Goal: Task Accomplishment & Management: Use online tool/utility

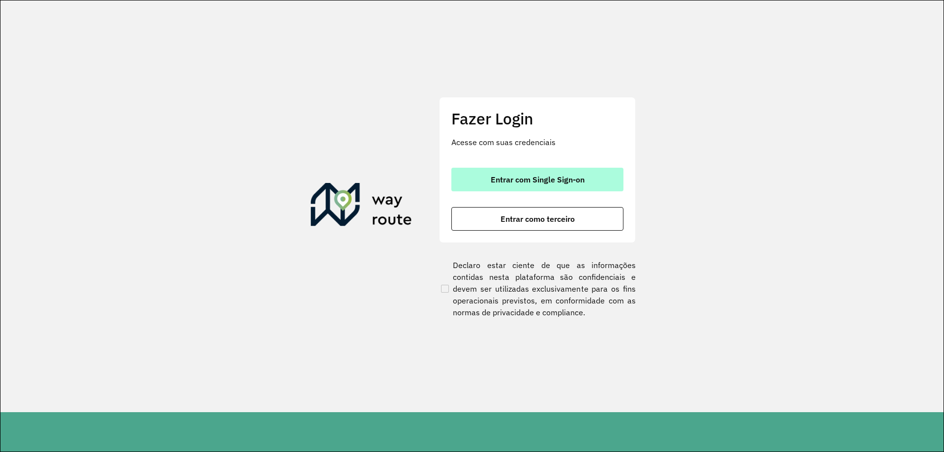
click at [519, 172] on button "Entrar com Single Sign-on" at bounding box center [537, 180] width 172 height 24
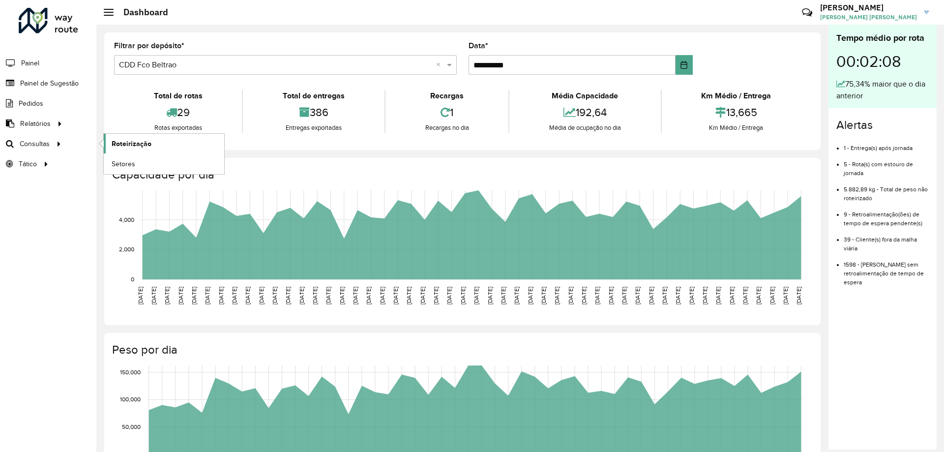
click at [128, 146] on span "Roteirização" at bounding box center [132, 144] width 40 height 10
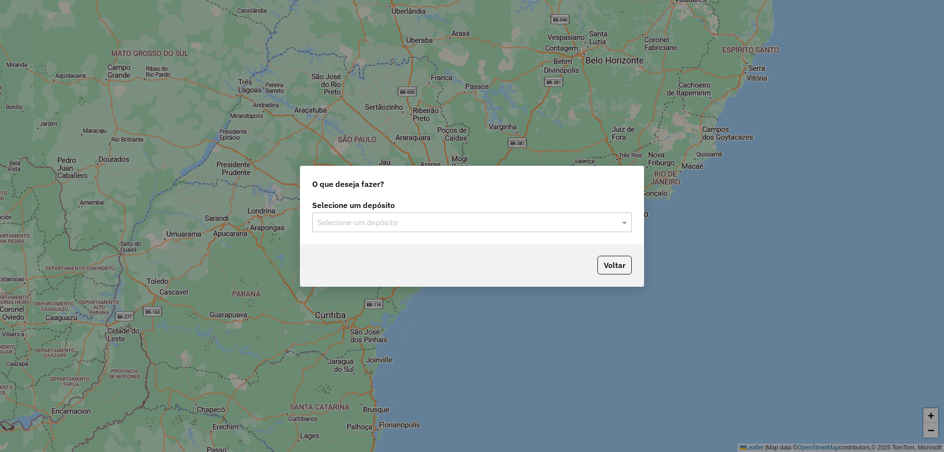
click at [348, 217] on input "text" at bounding box center [462, 223] width 290 height 12
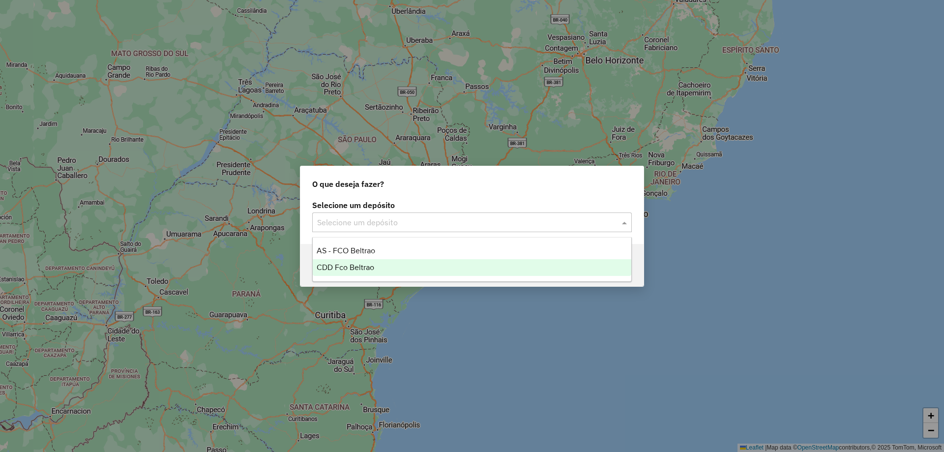
click at [342, 267] on span "CDD Fco Beltrao" at bounding box center [346, 267] width 58 height 8
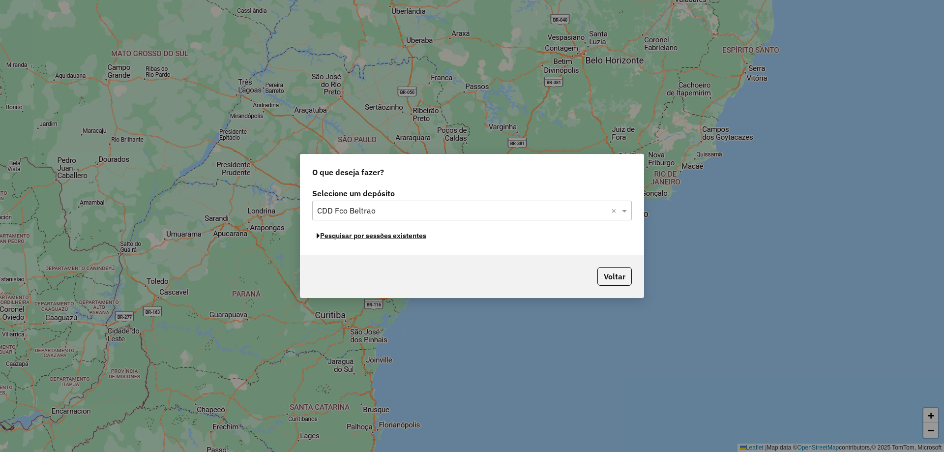
click at [390, 238] on button "Pesquisar por sessões existentes" at bounding box center [371, 235] width 119 height 15
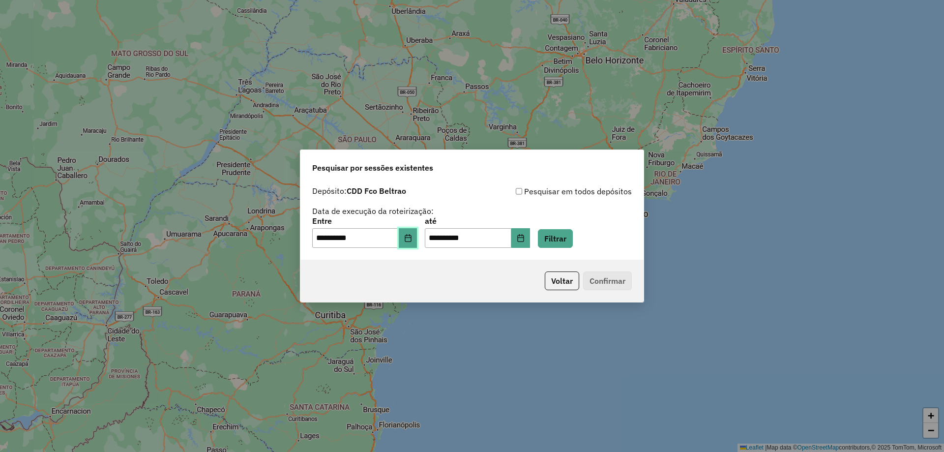
click at [412, 241] on icon "Choose Date" at bounding box center [408, 238] width 8 height 8
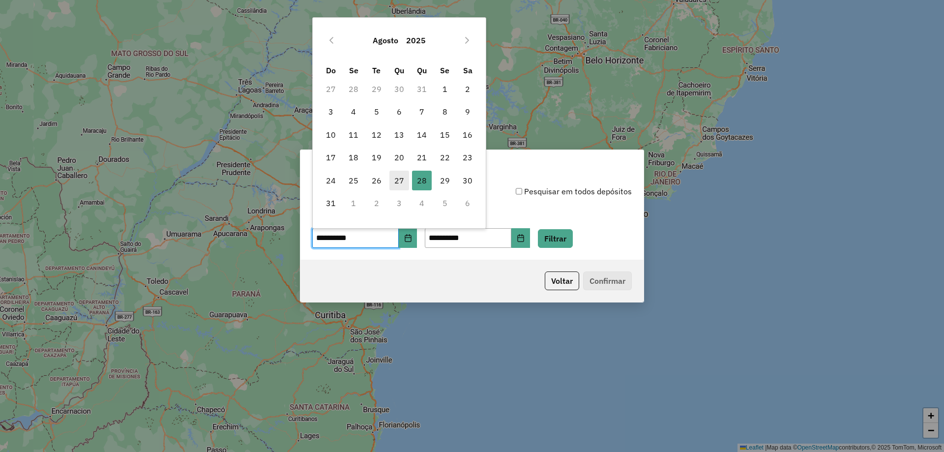
click at [400, 180] on span "27" at bounding box center [400, 181] width 20 height 20
type input "**********"
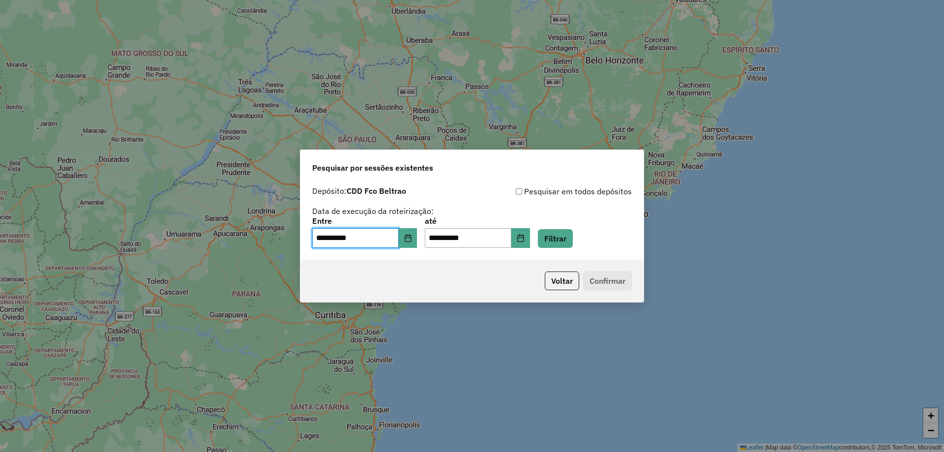
click at [609, 240] on div "**********" at bounding box center [472, 232] width 320 height 30
click at [587, 238] on div "**********" at bounding box center [472, 232] width 320 height 30
click at [570, 237] on button "Filtrar" at bounding box center [555, 238] width 35 height 19
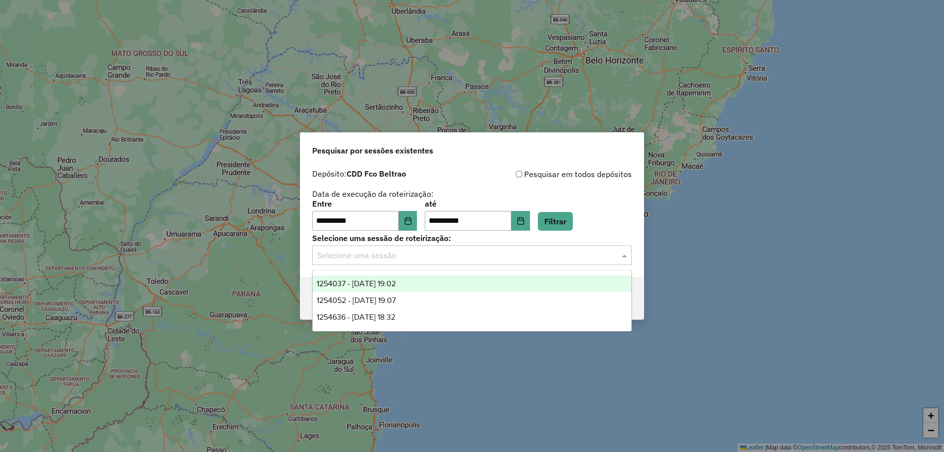
click at [366, 259] on input "text" at bounding box center [462, 256] width 290 height 12
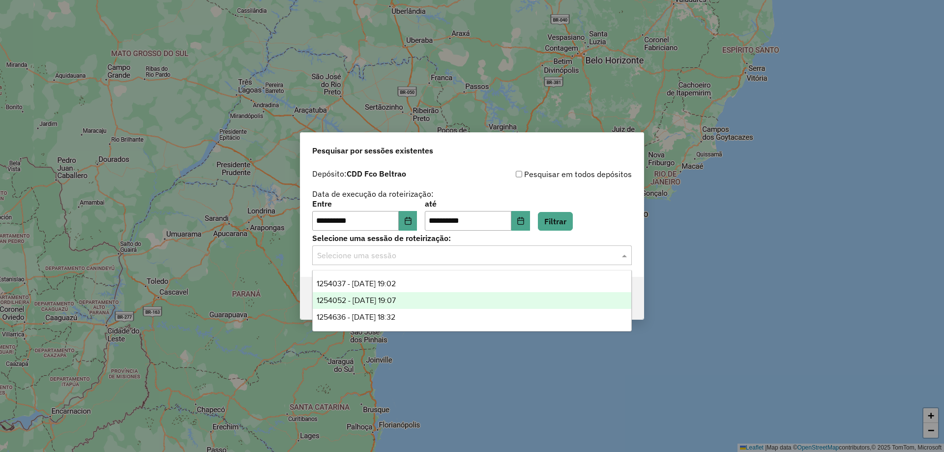
click at [375, 299] on span "1254052 - 27/08/2025 19:07" at bounding box center [356, 300] width 79 height 8
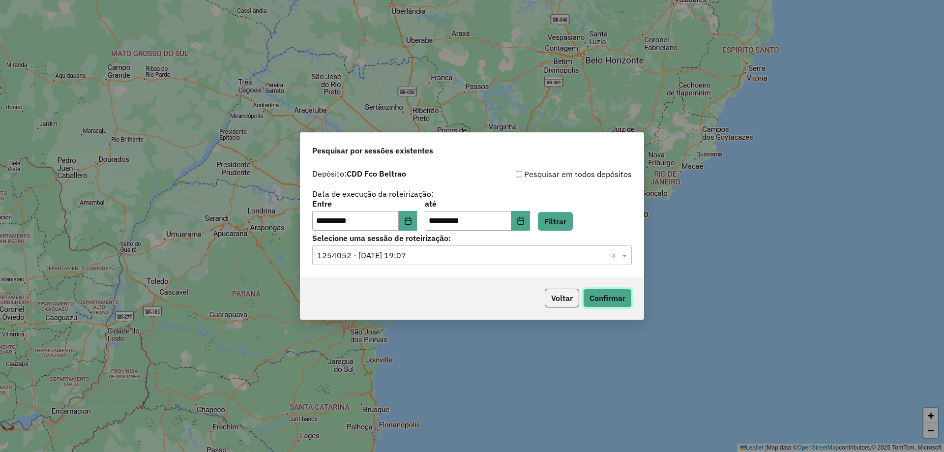
click at [616, 293] on button "Confirmar" at bounding box center [607, 298] width 49 height 19
click at [399, 257] on input "text" at bounding box center [462, 256] width 290 height 12
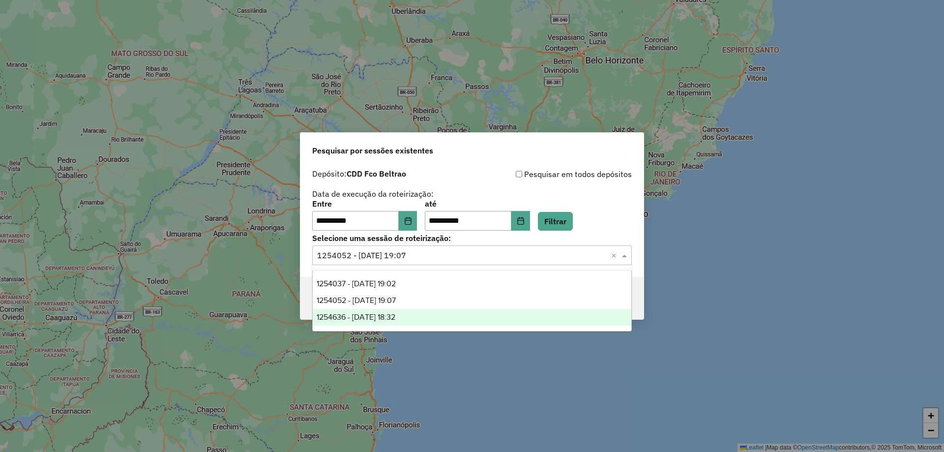
click at [387, 320] on span "1254636 - 28/08/2025 18:32" at bounding box center [356, 317] width 79 height 8
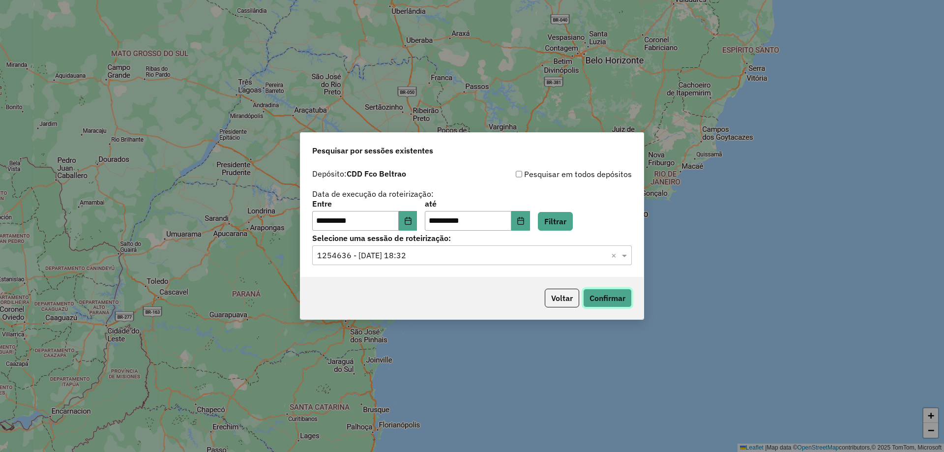
click at [598, 294] on button "Confirmar" at bounding box center [607, 298] width 49 height 19
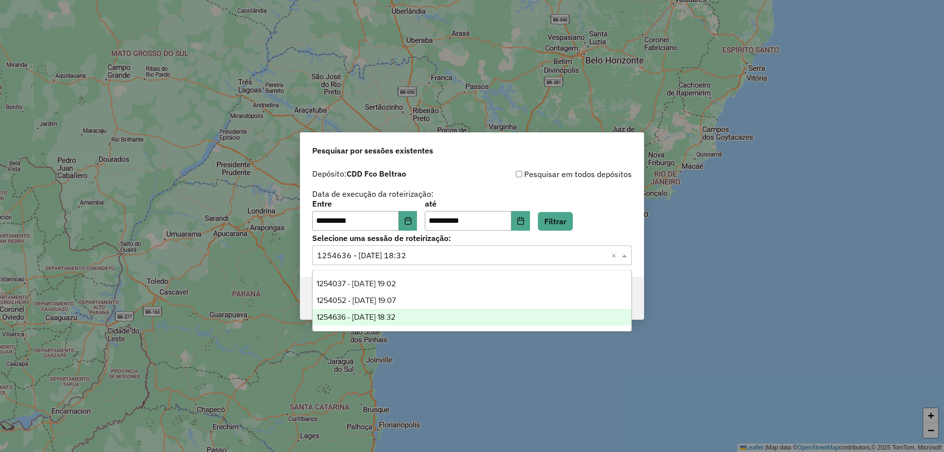
click at [420, 250] on input "text" at bounding box center [462, 256] width 290 height 12
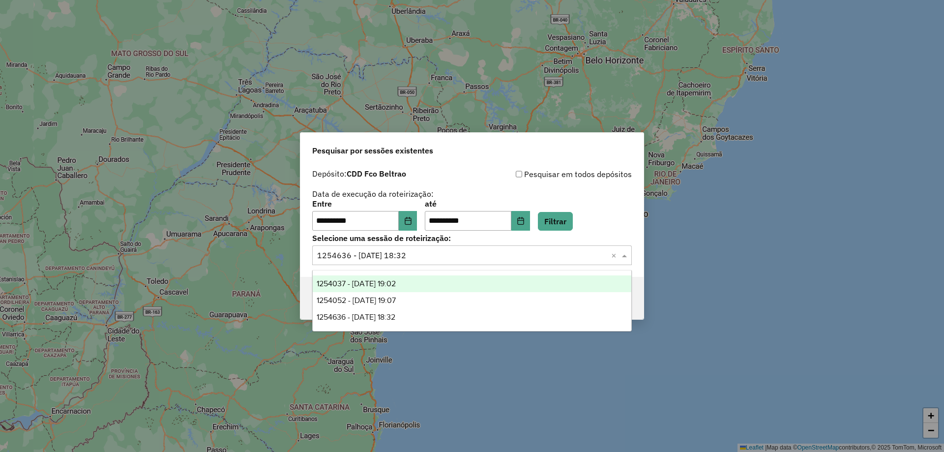
click at [405, 290] on div "1254037 - 27/08/2025 19:02" at bounding box center [472, 283] width 319 height 17
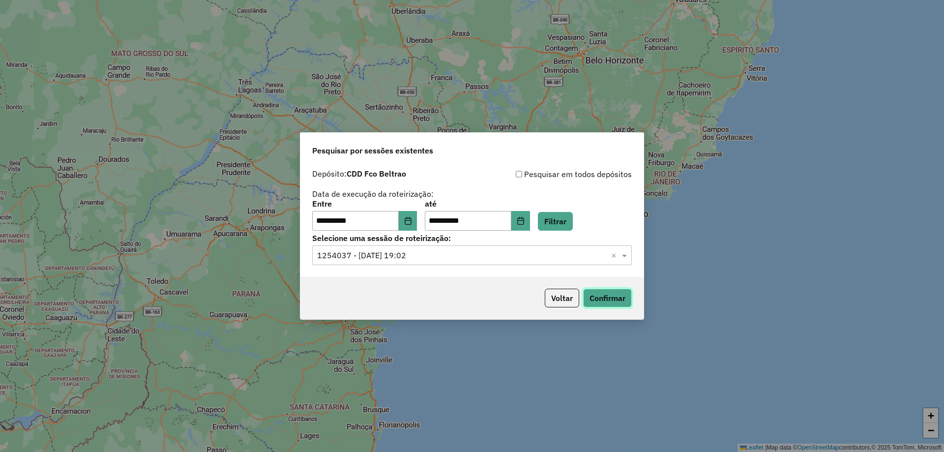
click at [621, 297] on button "Confirmar" at bounding box center [607, 298] width 49 height 19
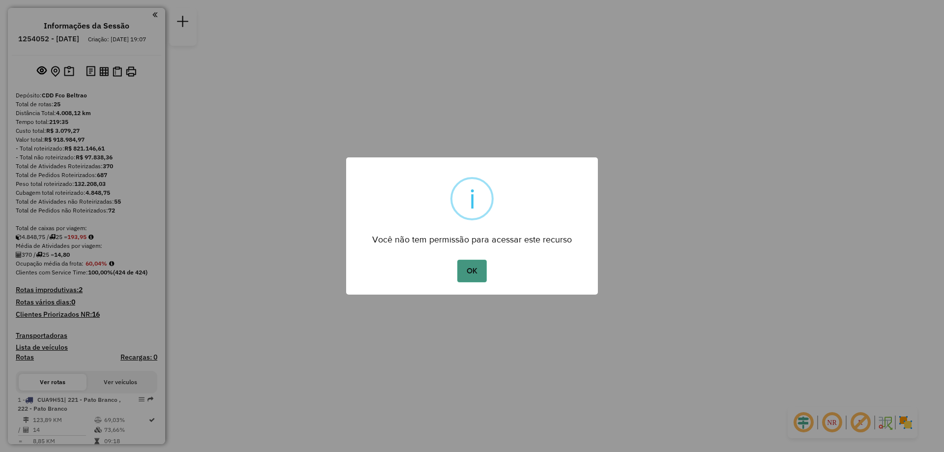
click at [461, 271] on button "OK" at bounding box center [471, 271] width 29 height 23
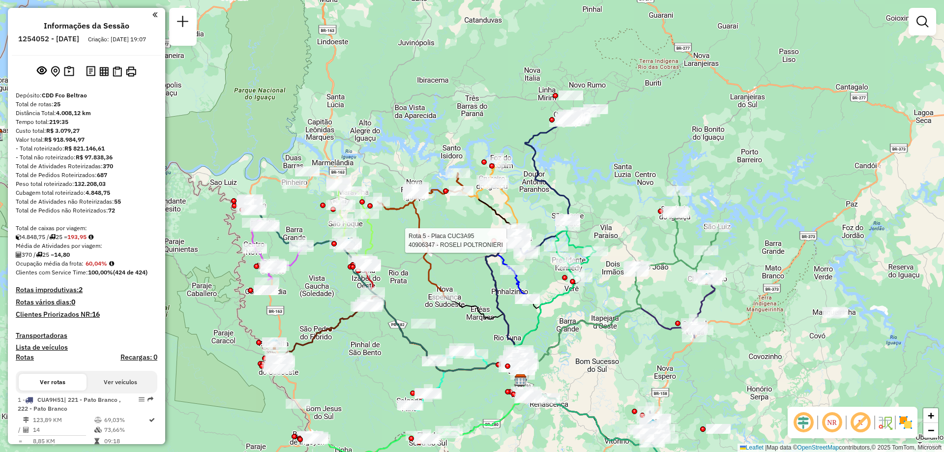
drag, startPoint x: 459, startPoint y: 280, endPoint x: 448, endPoint y: 243, distance: 38.7
click at [448, 243] on div "Rota 5 - Placa CUC3A95 40906347 - ROSELI POLTRONIERI Janela de atendimento Grad…" at bounding box center [472, 226] width 944 height 452
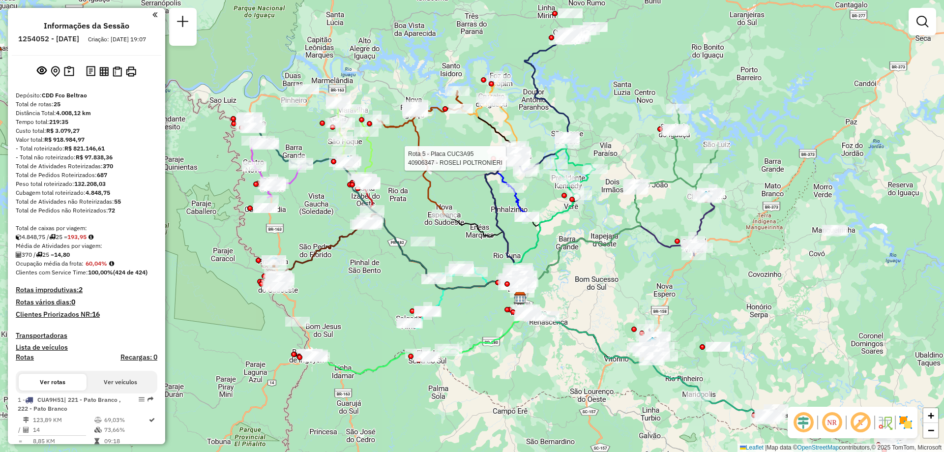
drag, startPoint x: 386, startPoint y: 405, endPoint x: 387, endPoint y: 322, distance: 83.1
click at [387, 322] on div "Rota 5 - Placa CUC3A95 40906347 - ROSELI POLTRONIERI Janela de atendimento Grad…" at bounding box center [472, 226] width 944 height 452
click at [333, 364] on icon at bounding box center [422, 327] width 214 height 91
select select "**********"
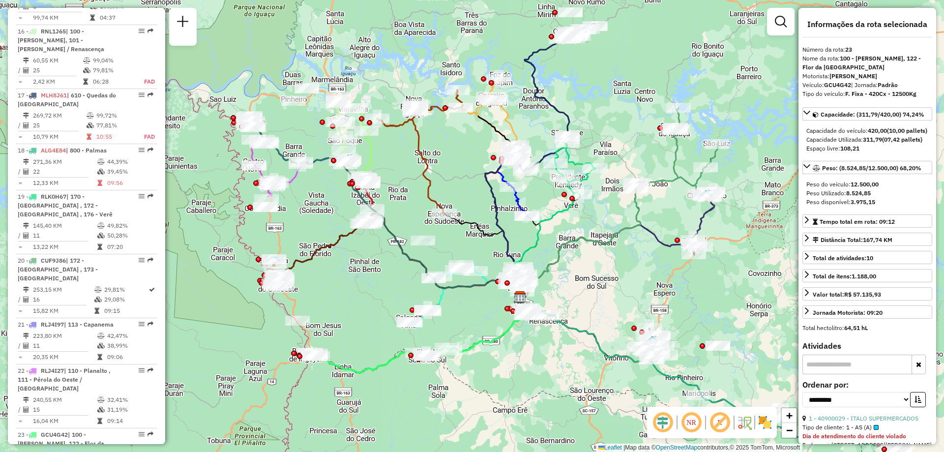
scroll to position [1639, 0]
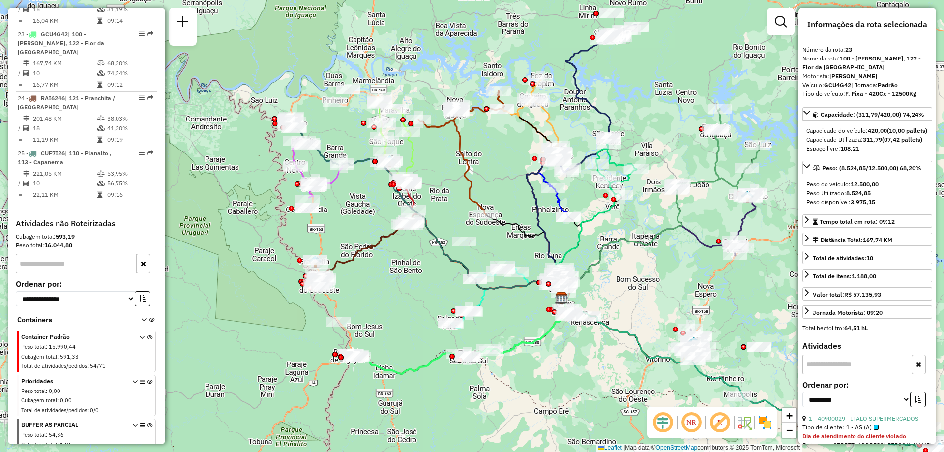
drag, startPoint x: 340, startPoint y: 333, endPoint x: 382, endPoint y: 334, distance: 42.3
click at [382, 334] on div "Janela de atendimento Grade de atendimento Capacidade Transportadoras Veículos …" at bounding box center [472, 226] width 944 height 452
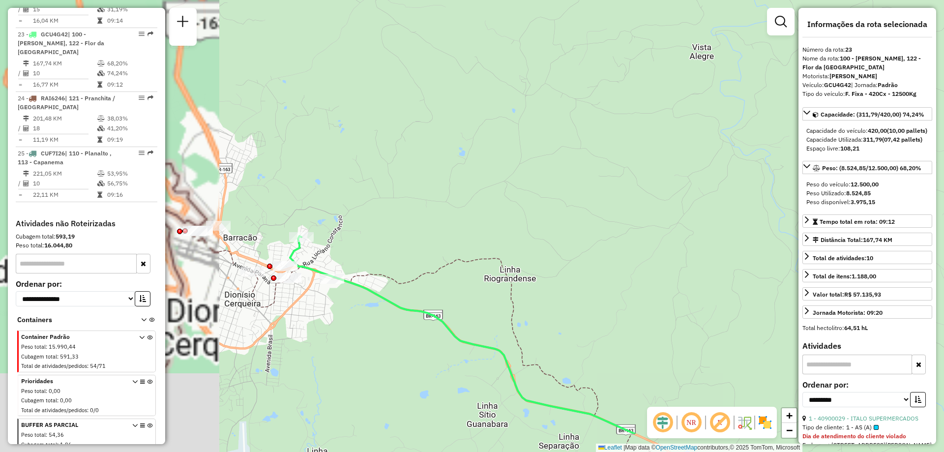
drag, startPoint x: 327, startPoint y: 318, endPoint x: 570, endPoint y: 254, distance: 251.7
click at [570, 254] on div "Janela de atendimento Grade de atendimento Capacidade Transportadoras Veículos …" at bounding box center [472, 226] width 944 height 452
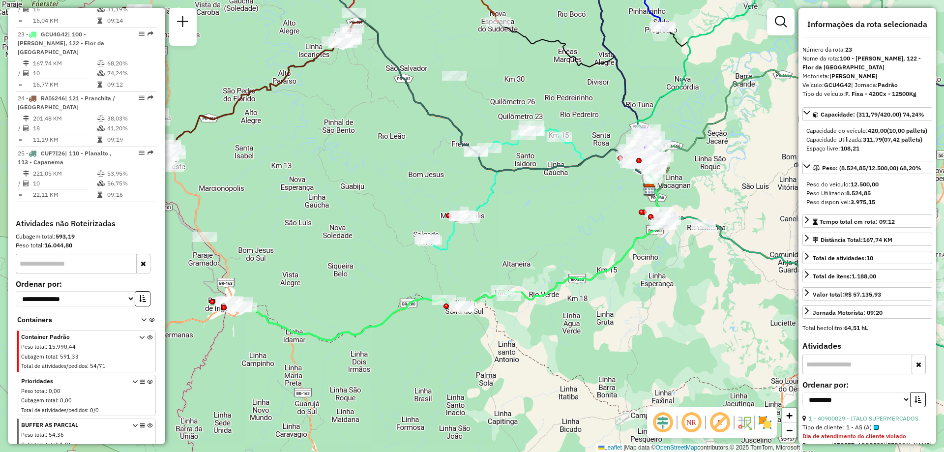
drag, startPoint x: 432, startPoint y: 279, endPoint x: 408, endPoint y: 277, distance: 24.2
click at [408, 277] on div "Janela de atendimento Grade de atendimento Capacidade Transportadoras Veículos …" at bounding box center [472, 226] width 944 height 452
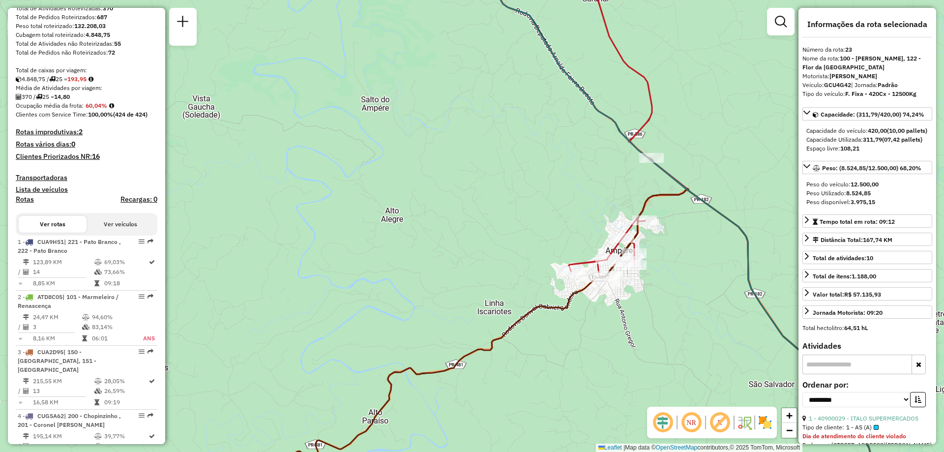
scroll to position [0, 0]
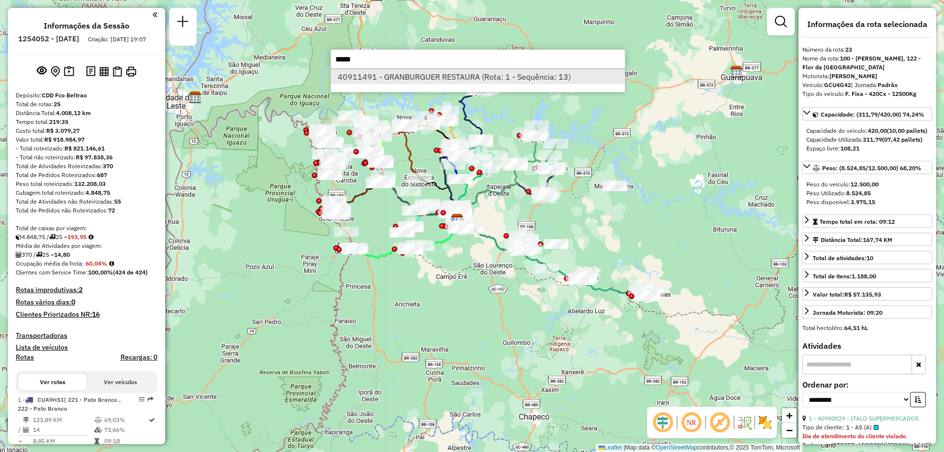
type input "*****"
click at [472, 77] on li "40911491 - GRANBURGUER RESTAURA (Rota: 1 - Sequência: 13)" at bounding box center [478, 76] width 294 height 15
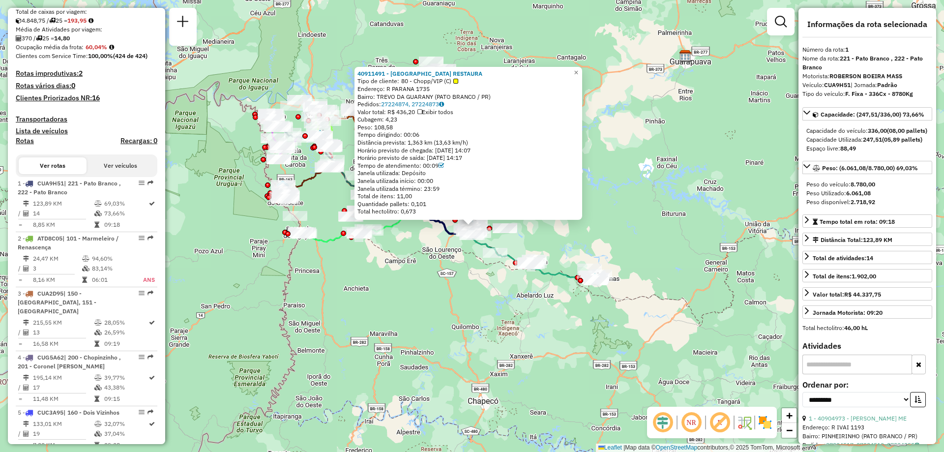
scroll to position [394, 0]
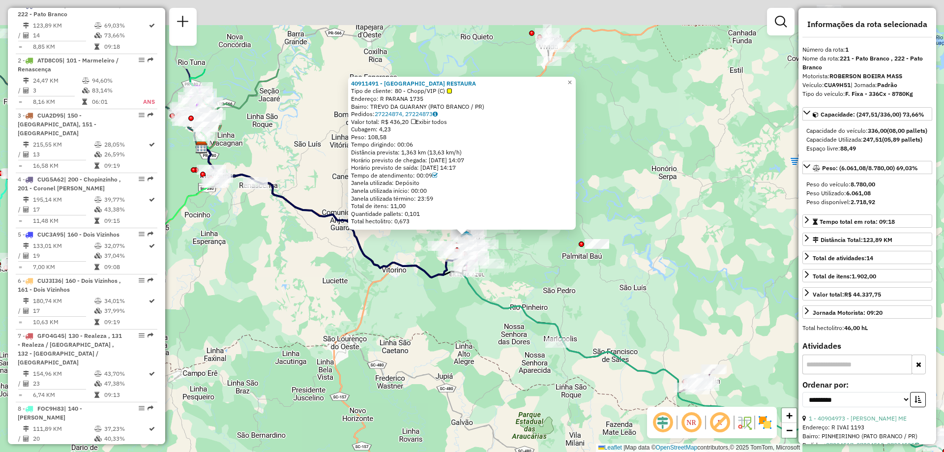
drag, startPoint x: 486, startPoint y: 299, endPoint x: 490, endPoint y: 340, distance: 41.1
click at [494, 352] on div "40911491 - GRANBURGUER RESTAURA Tipo de cliente: 80 - Chopp/VIP (C) Endereço: R…" at bounding box center [472, 226] width 944 height 452
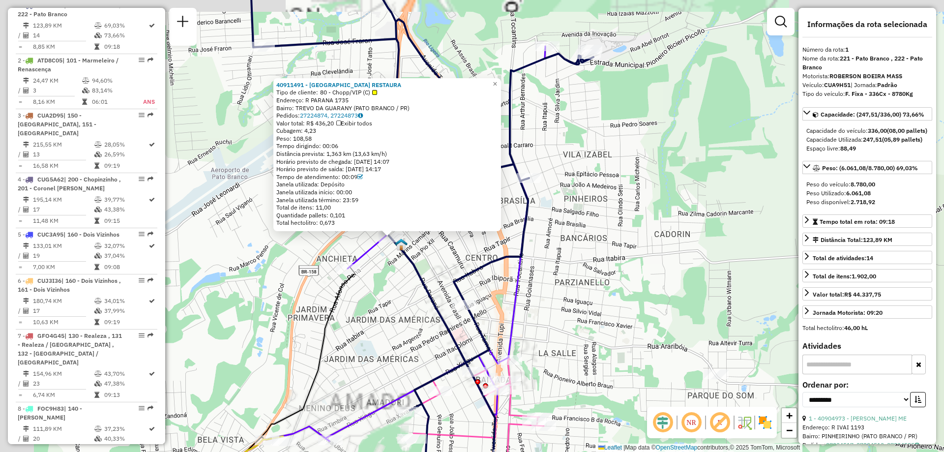
drag, startPoint x: 378, startPoint y: 246, endPoint x: 471, endPoint y: 306, distance: 111.0
click at [483, 305] on div "40911491 - GRANBURGUER RESTAURA Tipo de cliente: 80 - Chopp/VIP (C) Endereço: R…" at bounding box center [472, 226] width 944 height 452
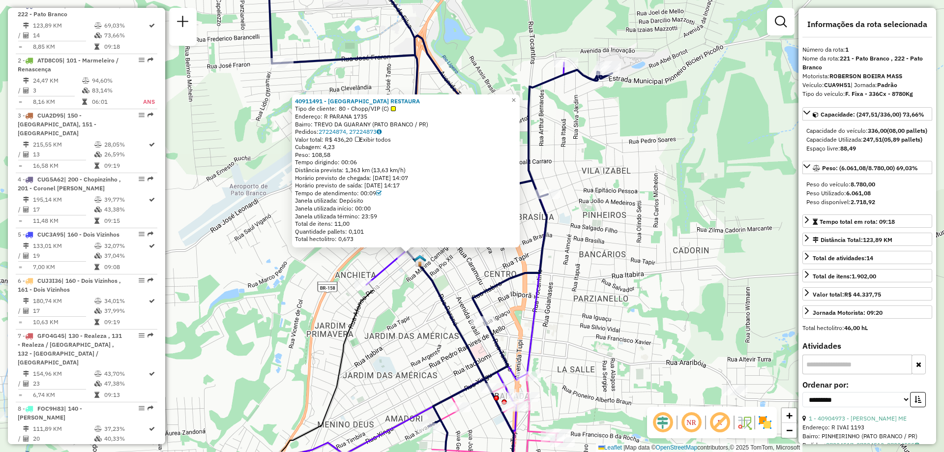
click at [438, 300] on icon at bounding box center [439, 226] width 345 height 542
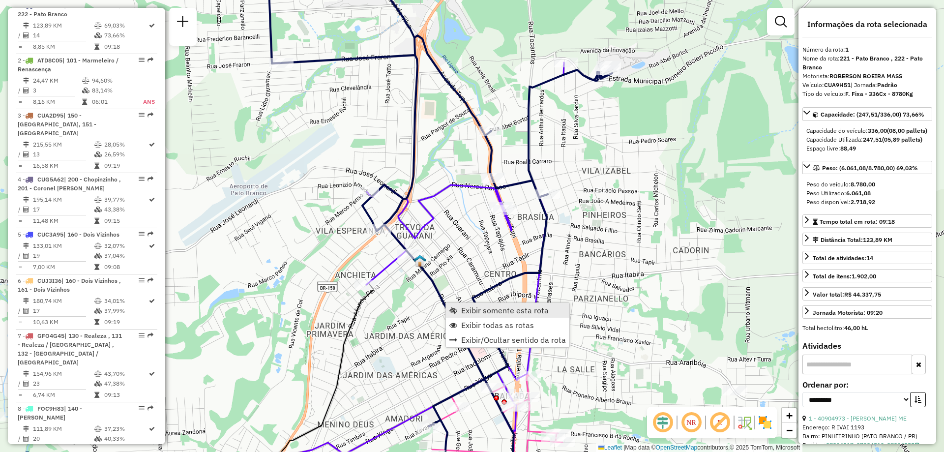
click at [474, 307] on span "Exibir somente esta rota" at bounding box center [505, 310] width 88 height 8
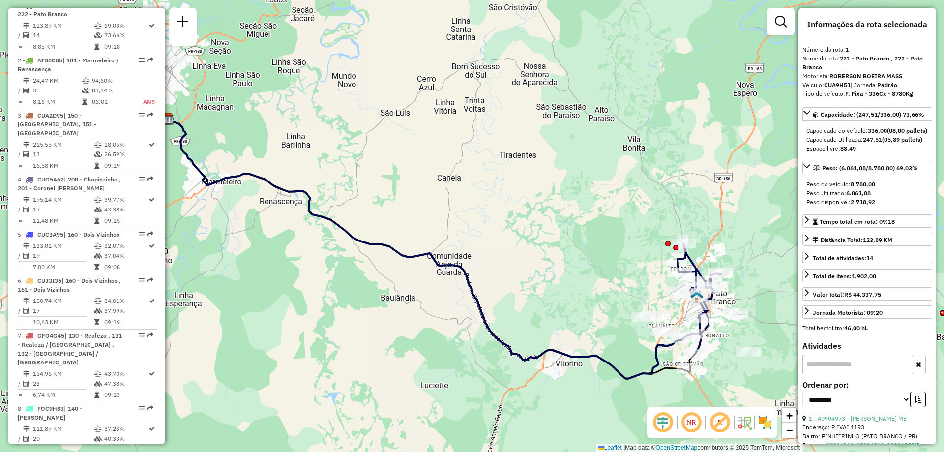
drag, startPoint x: 533, startPoint y: 232, endPoint x: 484, endPoint y: 249, distance: 51.6
click at [484, 249] on div "Janela de atendimento Grade de atendimento Capacidade Transportadoras Veículos …" at bounding box center [472, 226] width 944 height 452
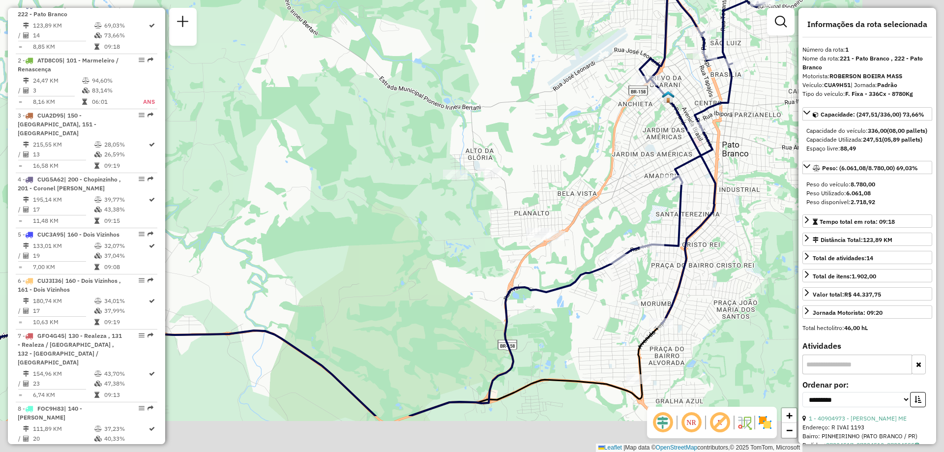
drag, startPoint x: 675, startPoint y: 329, endPoint x: 479, endPoint y: 247, distance: 212.3
click at [479, 247] on div "Janela de atendimento Grade de atendimento Capacidade Transportadoras Veículos …" at bounding box center [472, 226] width 944 height 452
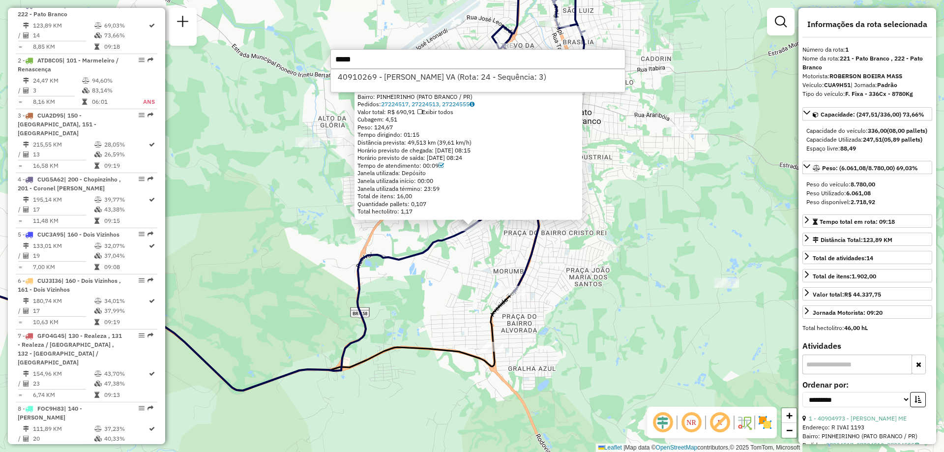
type input "*****"
click at [387, 85] on div "40910269 - IVANETE TEREZINHA VA (Rota: 24 - Sequência: 3)" at bounding box center [477, 81] width 295 height 24
click at [387, 82] on li "40910269 - IVANETE TEREZINHA VA (Rota: 24 - Sequência: 3)" at bounding box center [478, 76] width 294 height 15
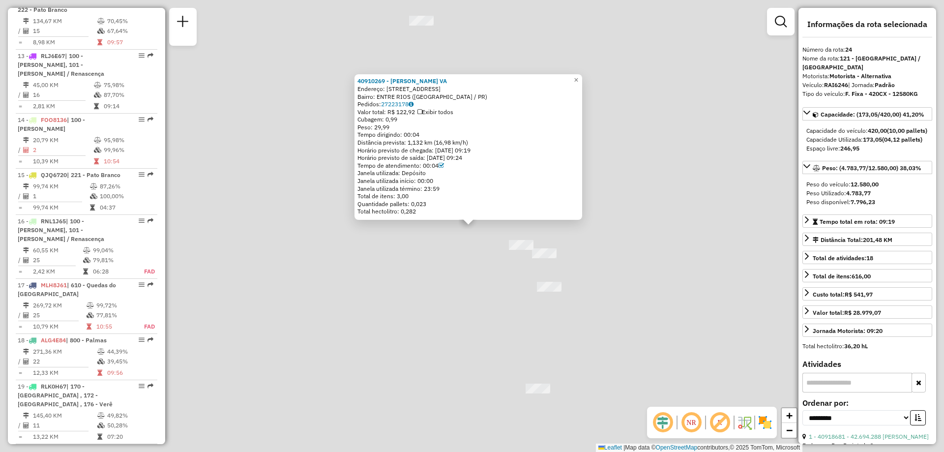
scroll to position [1639, 0]
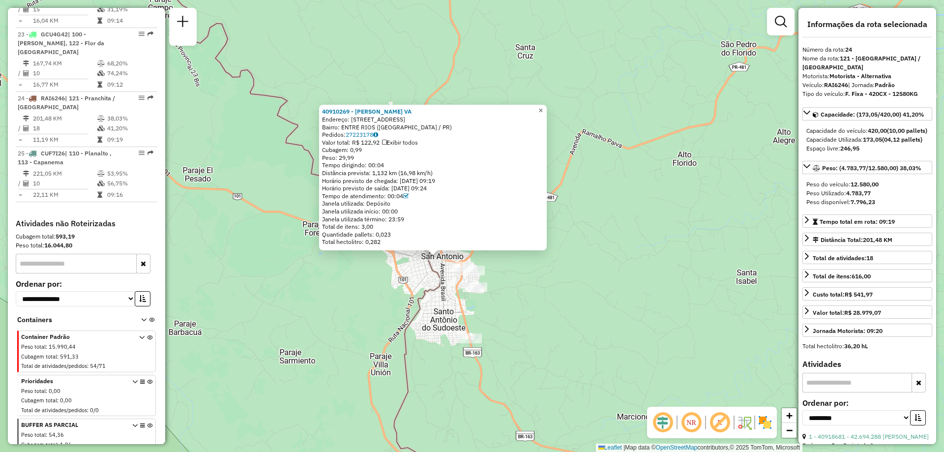
click at [543, 106] on span "×" at bounding box center [541, 110] width 4 height 8
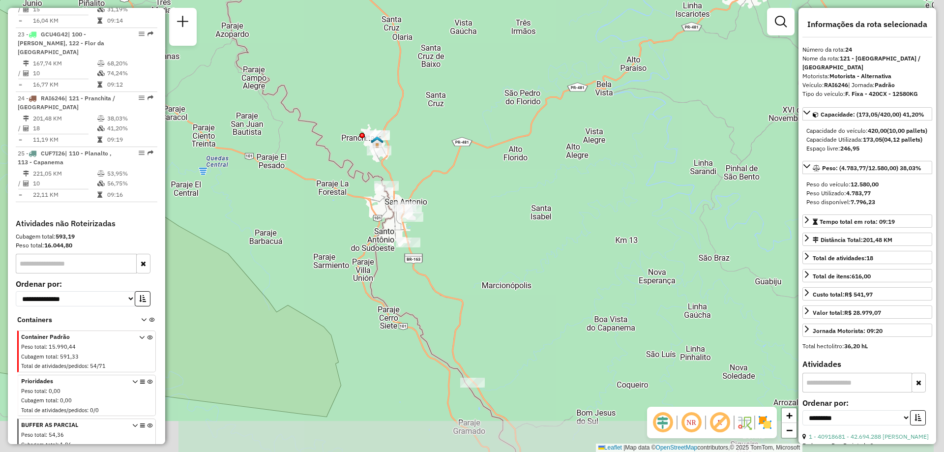
drag, startPoint x: 489, startPoint y: 298, endPoint x: 419, endPoint y: 229, distance: 98.1
click at [421, 242] on div "Janela de atendimento Grade de atendimento Capacidade Transportadoras Veículos …" at bounding box center [472, 226] width 944 height 452
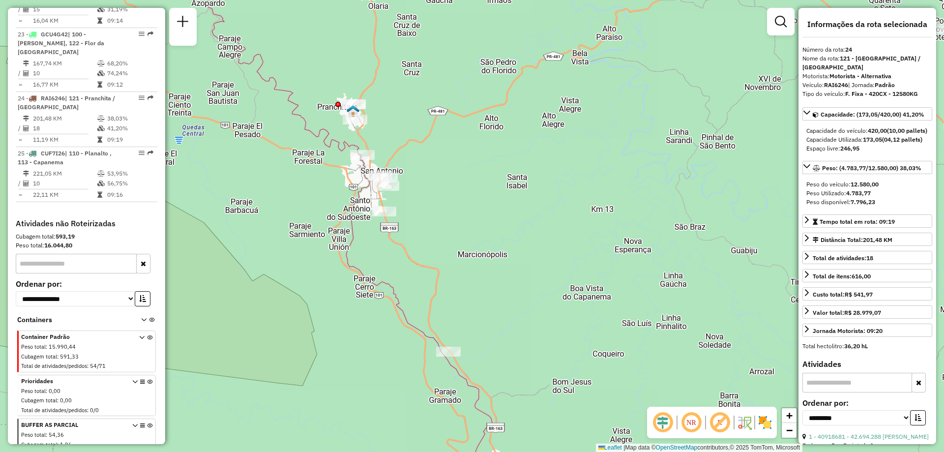
drag, startPoint x: 471, startPoint y: 240, endPoint x: 453, endPoint y: 218, distance: 28.0
click at [454, 218] on div "Janela de atendimento Grade de atendimento Capacidade Transportadoras Veículos …" at bounding box center [472, 226] width 944 height 452
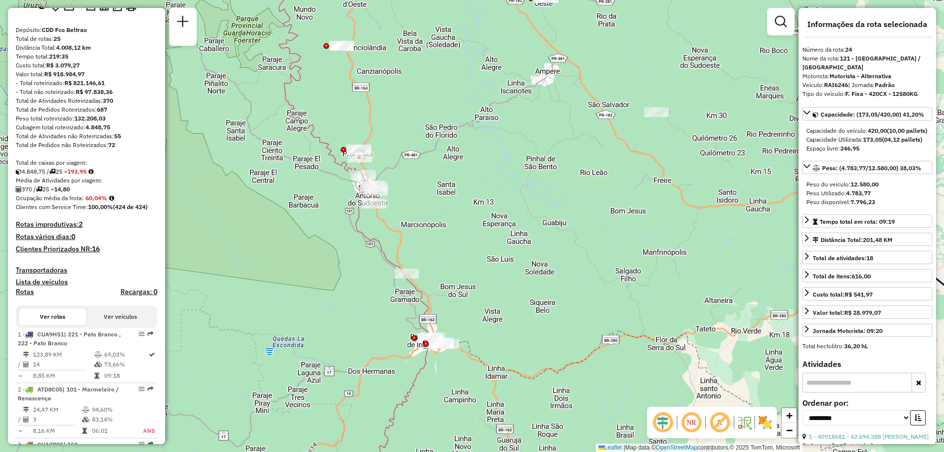
scroll to position [0, 0]
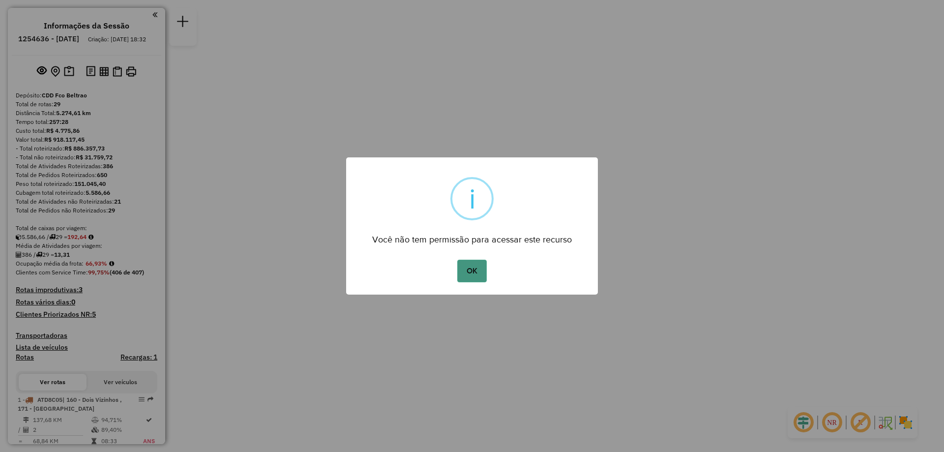
click at [476, 273] on button "OK" at bounding box center [471, 271] width 29 height 23
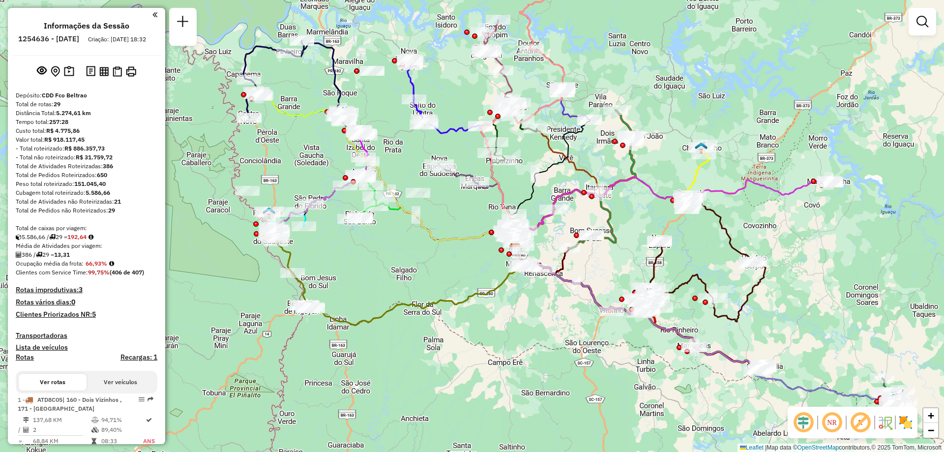
drag, startPoint x: 346, startPoint y: 262, endPoint x: 387, endPoint y: 285, distance: 47.6
click at [387, 285] on div "Janela de atendimento Grade de atendimento Capacidade Transportadoras Veículos …" at bounding box center [472, 226] width 944 height 452
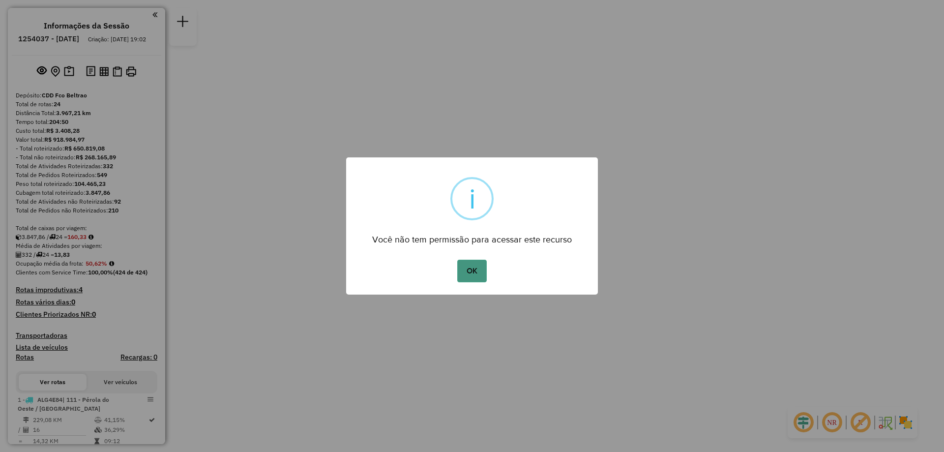
click at [457, 271] on button "OK" at bounding box center [471, 271] width 29 height 23
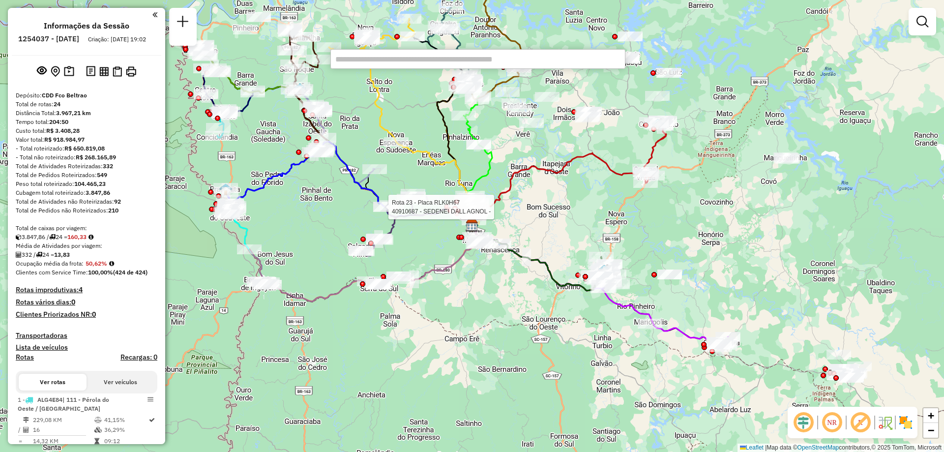
type input "******"
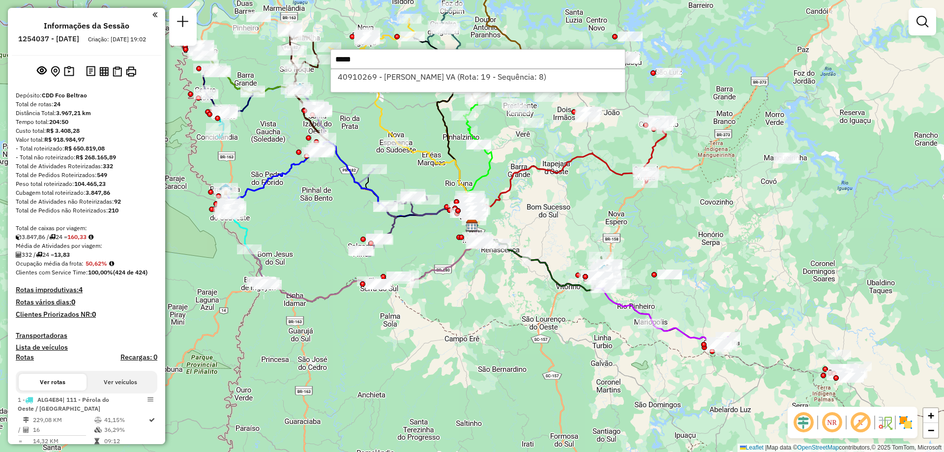
type input "*****"
click at [478, 88] on div "40910269 - IVANETE TEREZINHA VA (Rota: 19 - Sequência: 8)" at bounding box center [477, 81] width 295 height 24
click at [470, 80] on li "40910269 - IVANETE TEREZINHA VA (Rota: 19 - Sequência: 8)" at bounding box center [478, 76] width 294 height 15
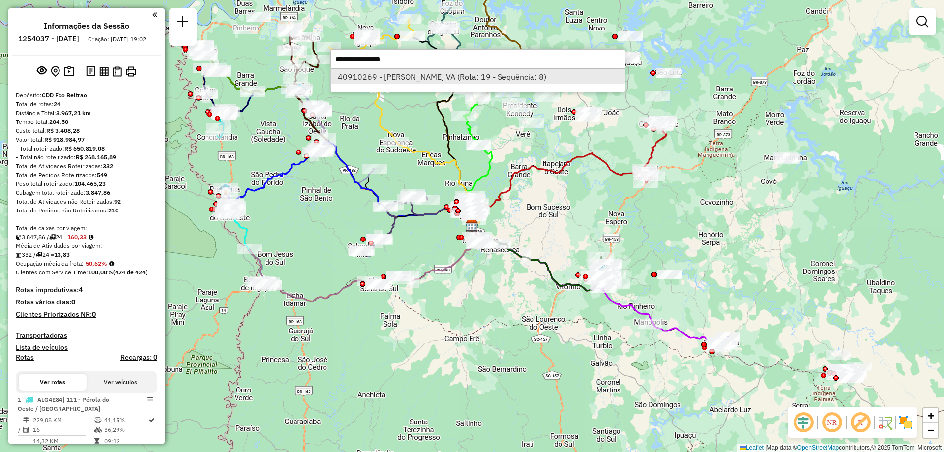
select select "**********"
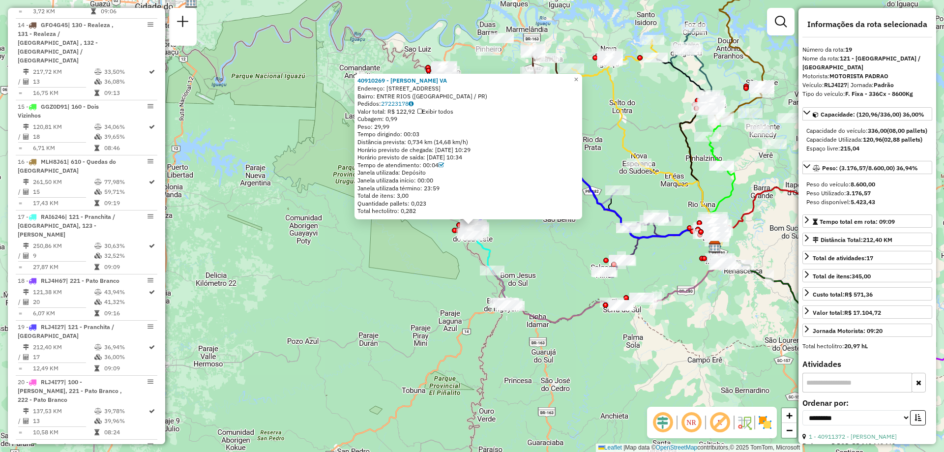
scroll to position [1430, 0]
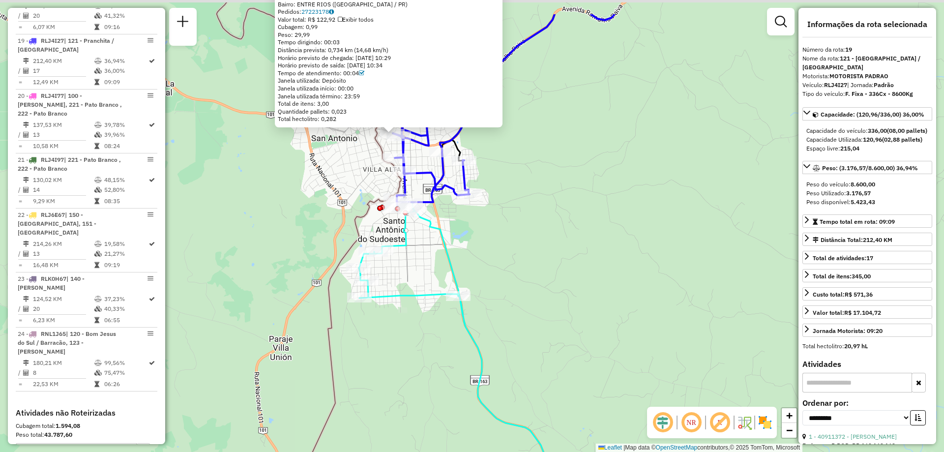
drag, startPoint x: 524, startPoint y: 191, endPoint x: 524, endPoint y: 287, distance: 95.4
click at [526, 286] on div "40910269 - IVANETE TEREZINHA VA Endereço: R RAMALHO PIVA 248 Bairro: ENTRE RIOS…" at bounding box center [472, 226] width 944 height 452
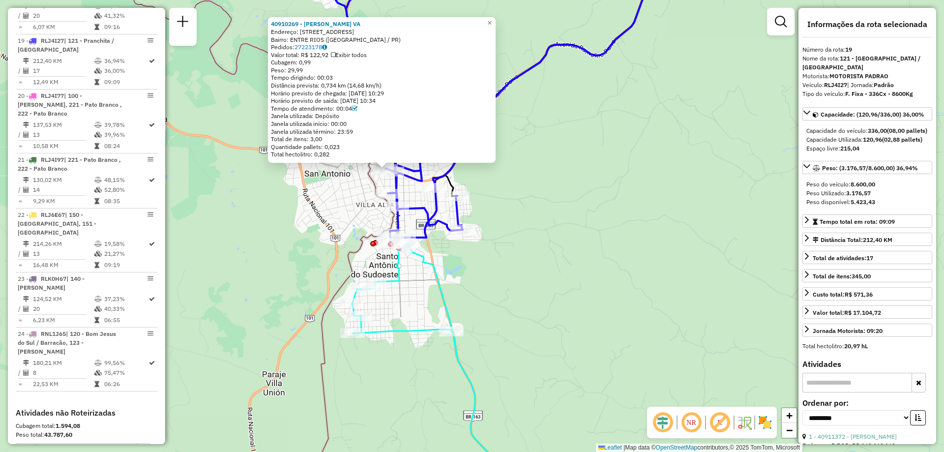
click at [517, 81] on icon at bounding box center [546, 71] width 226 height 233
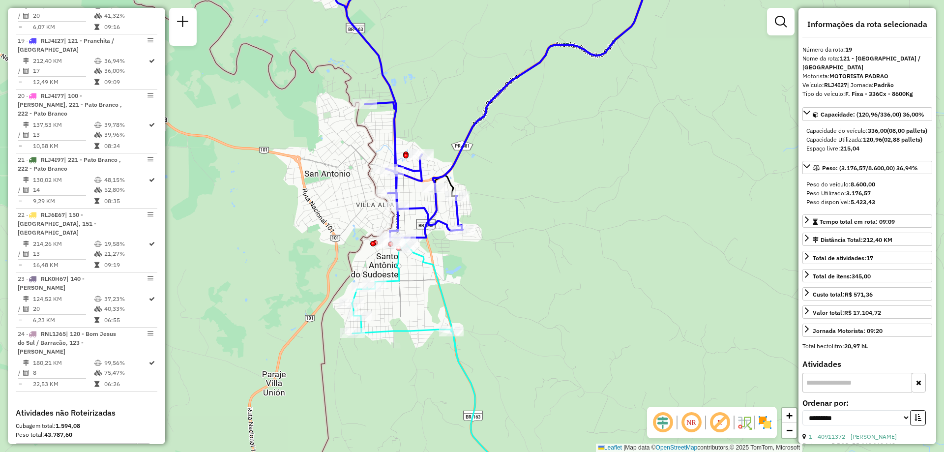
click at [514, 79] on icon at bounding box center [546, 71] width 226 height 233
click at [543, 89] on span "Exibir somente esta rota" at bounding box center [574, 88] width 88 height 8
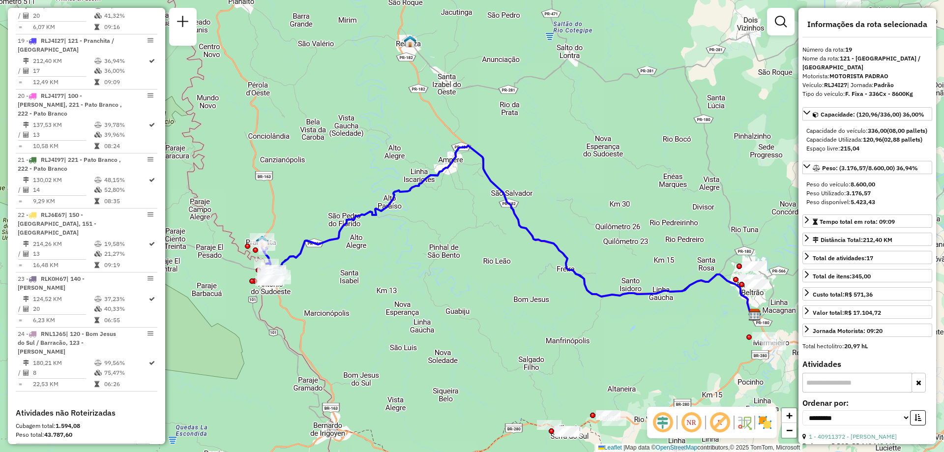
drag, startPoint x: 410, startPoint y: 278, endPoint x: 416, endPoint y: 269, distance: 11.5
click at [414, 278] on div "Janela de atendimento Grade de atendimento Capacidade Transportadoras Veículos …" at bounding box center [472, 226] width 944 height 452
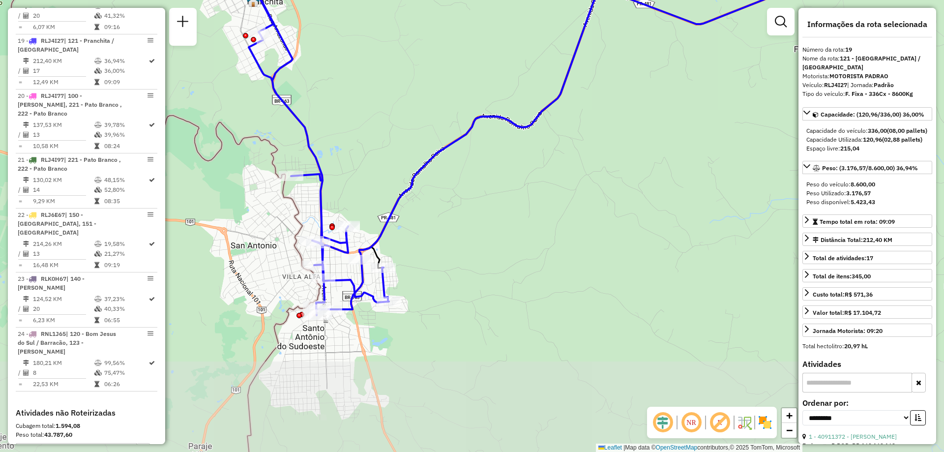
drag, startPoint x: 357, startPoint y: 156, endPoint x: 379, endPoint y: 87, distance: 72.9
click at [379, 87] on div "Janela de atendimento Grade de atendimento Capacidade Transportadoras Veículos …" at bounding box center [472, 226] width 944 height 452
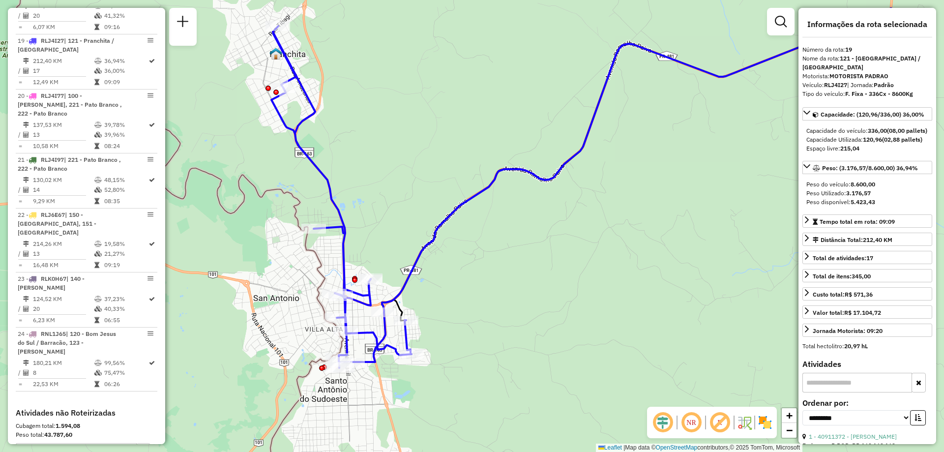
drag, startPoint x: 352, startPoint y: 128, endPoint x: 371, endPoint y: 181, distance: 56.2
click at [371, 181] on div "Janela de atendimento Grade de atendimento Capacidade Transportadoras Veículos …" at bounding box center [472, 226] width 944 height 452
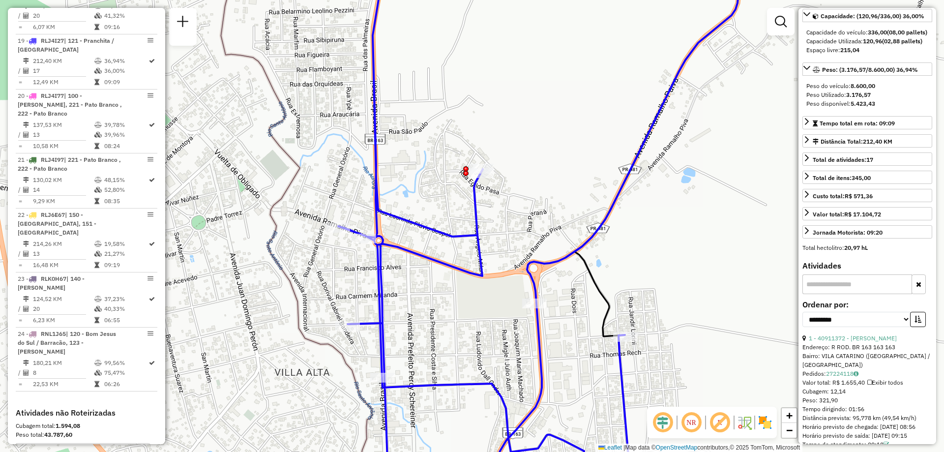
scroll to position [148, 0]
